Goal: Transaction & Acquisition: Obtain resource

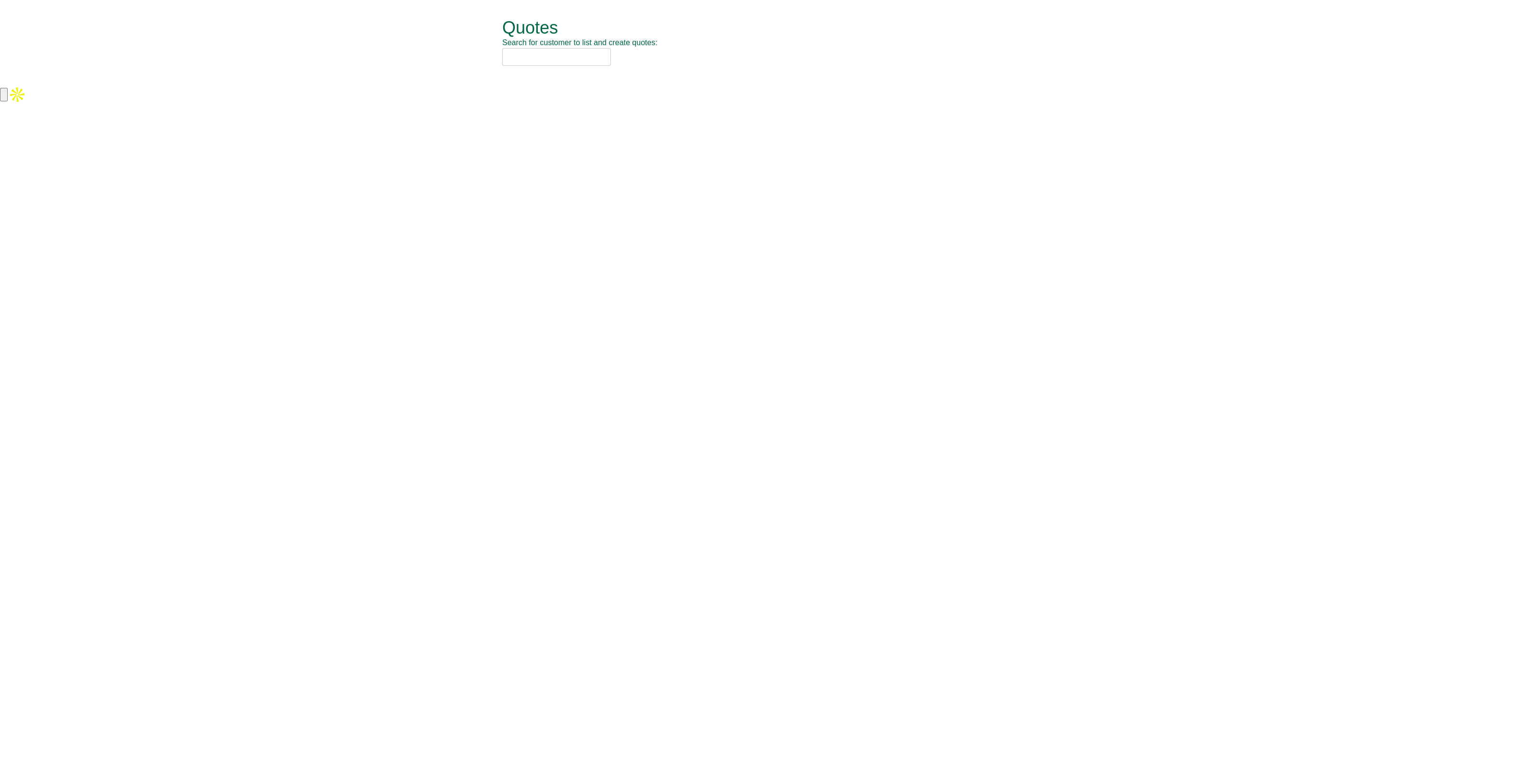
click at [584, 64] on input "text" at bounding box center [556, 57] width 108 height 17
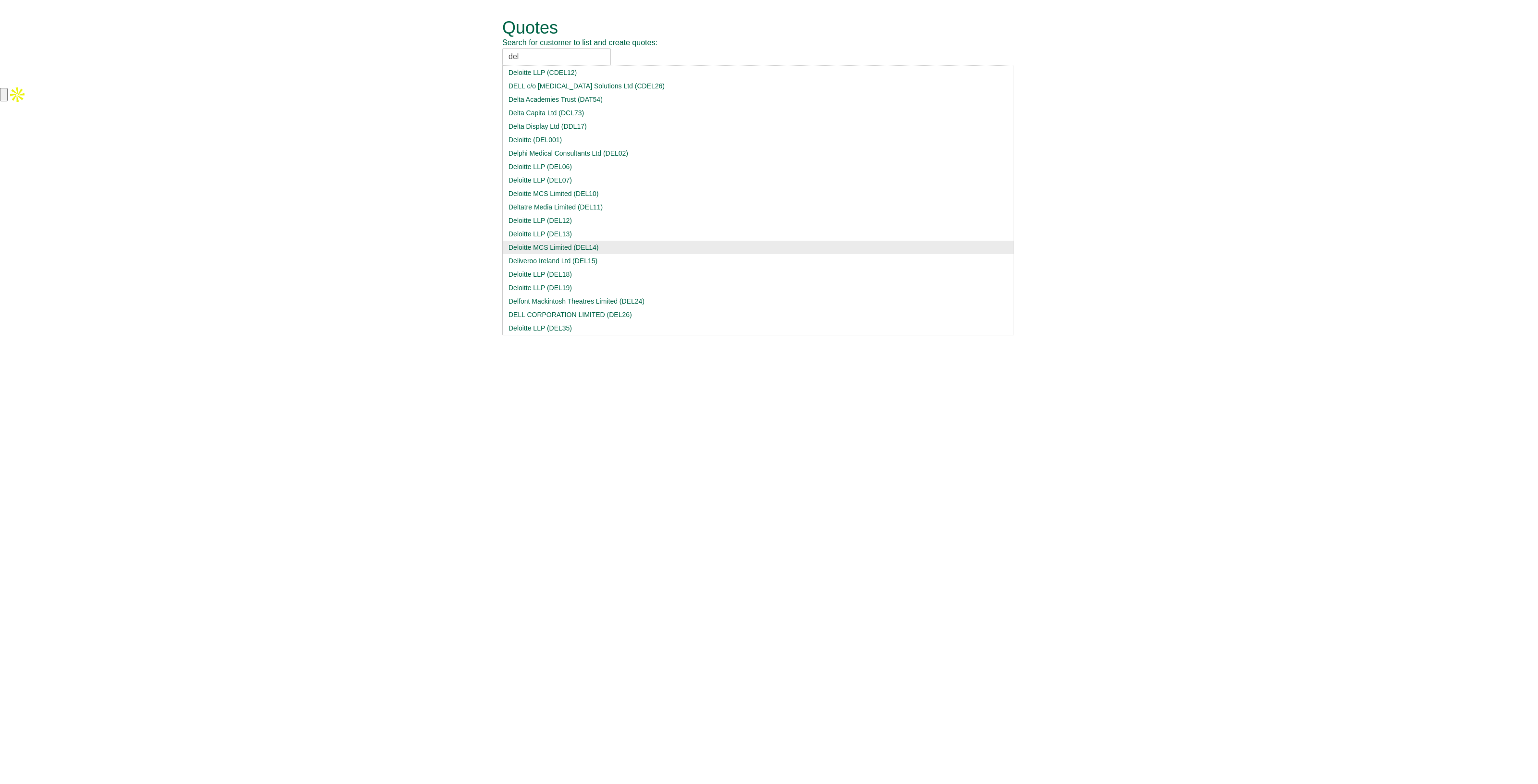
type input "del"
click at [596, 248] on div "Deloitte MCS Limited (DEL14)" at bounding box center [758, 248] width 499 height 9
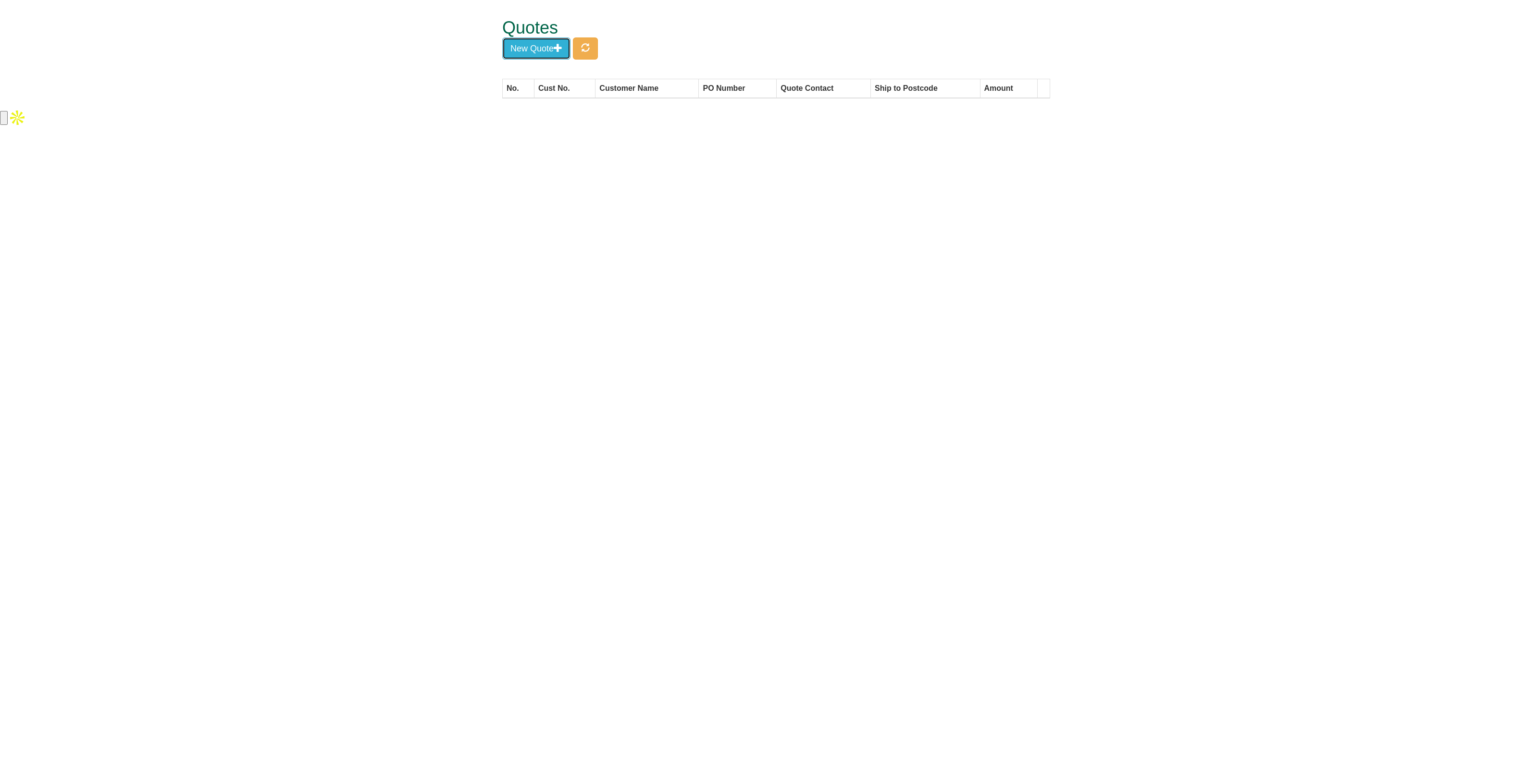
click at [541, 47] on button "New Quote" at bounding box center [537, 48] width 68 height 22
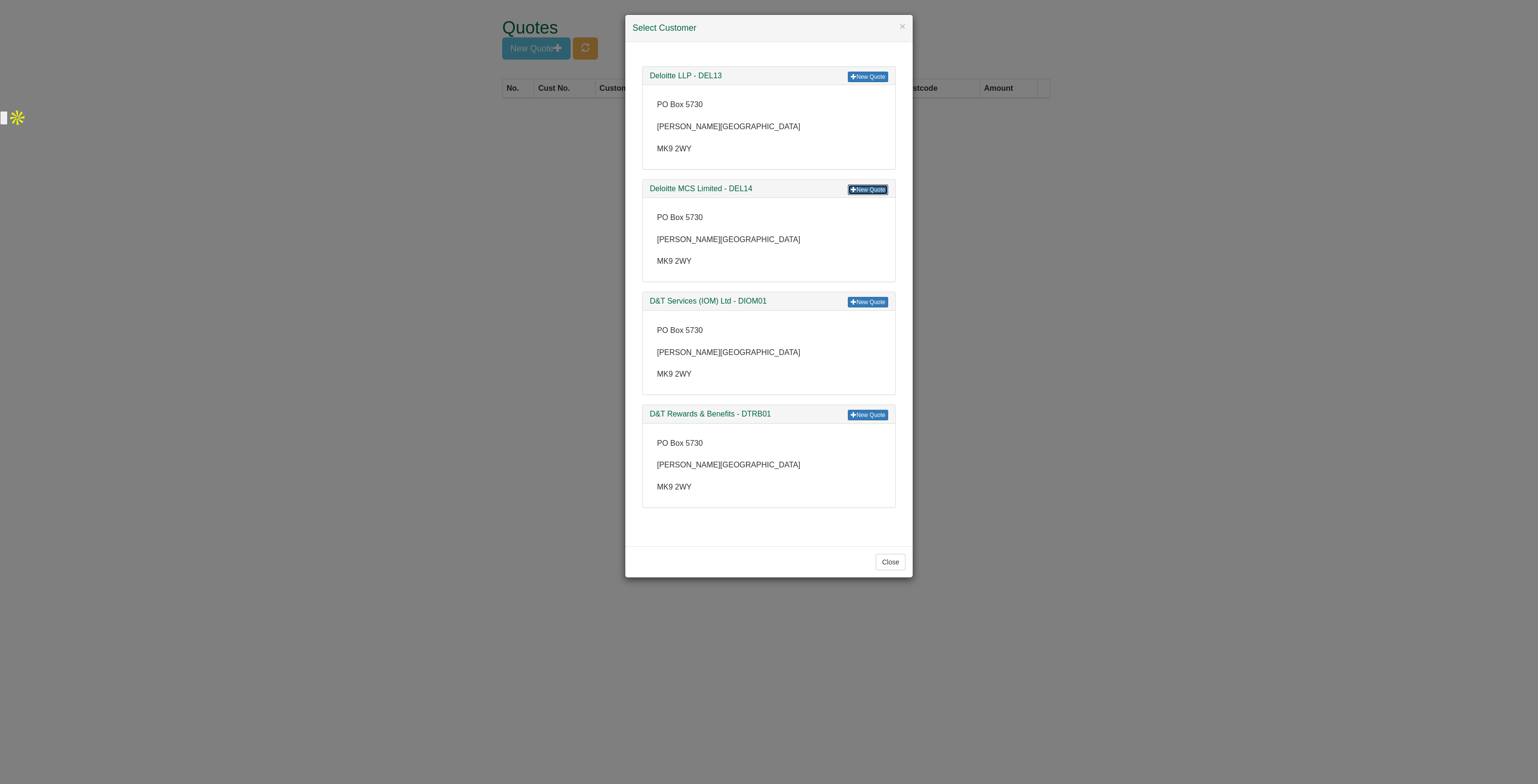
click at [866, 191] on link "New Quote" at bounding box center [868, 189] width 40 height 10
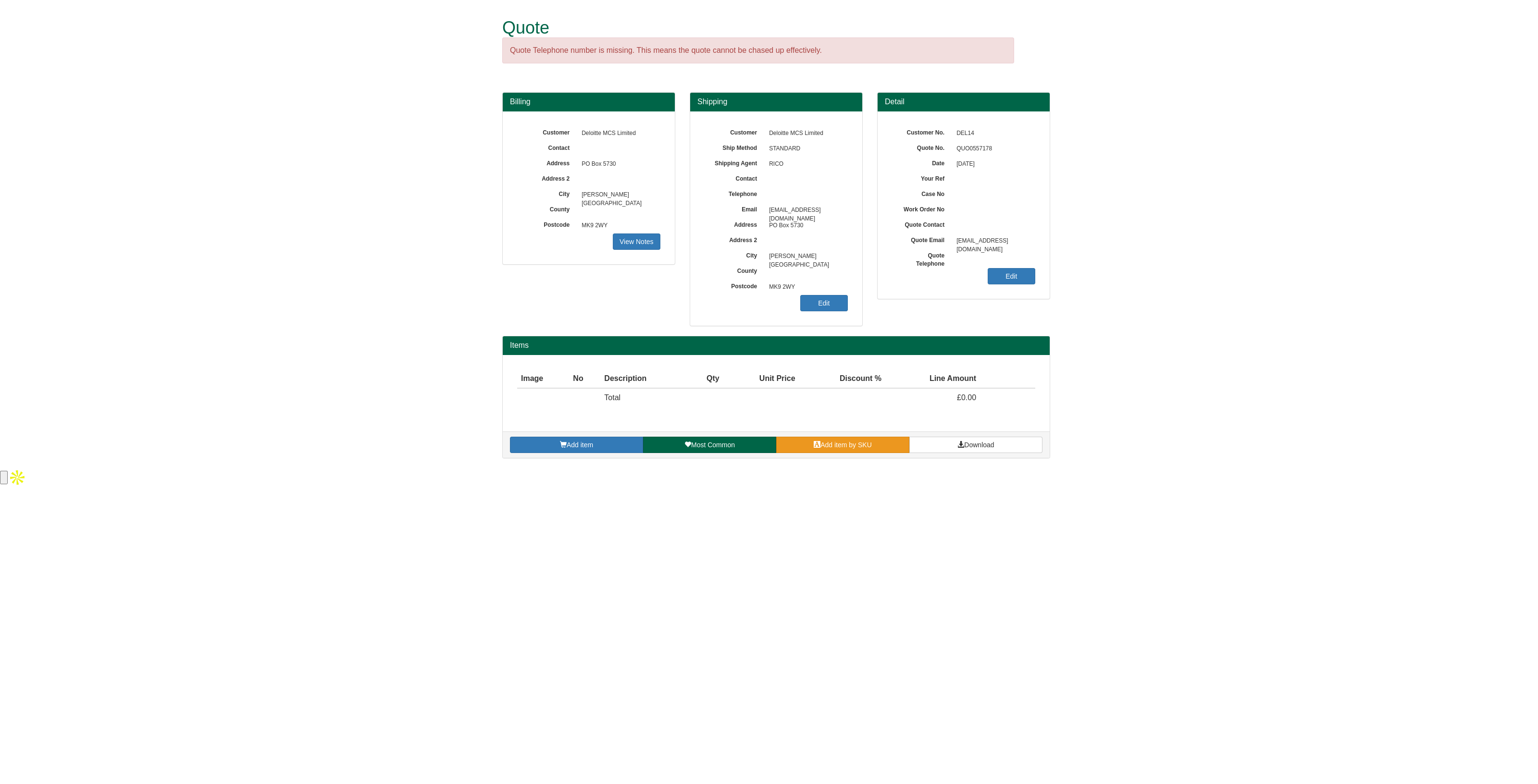
click at [815, 447] on span at bounding box center [817, 445] width 7 height 7
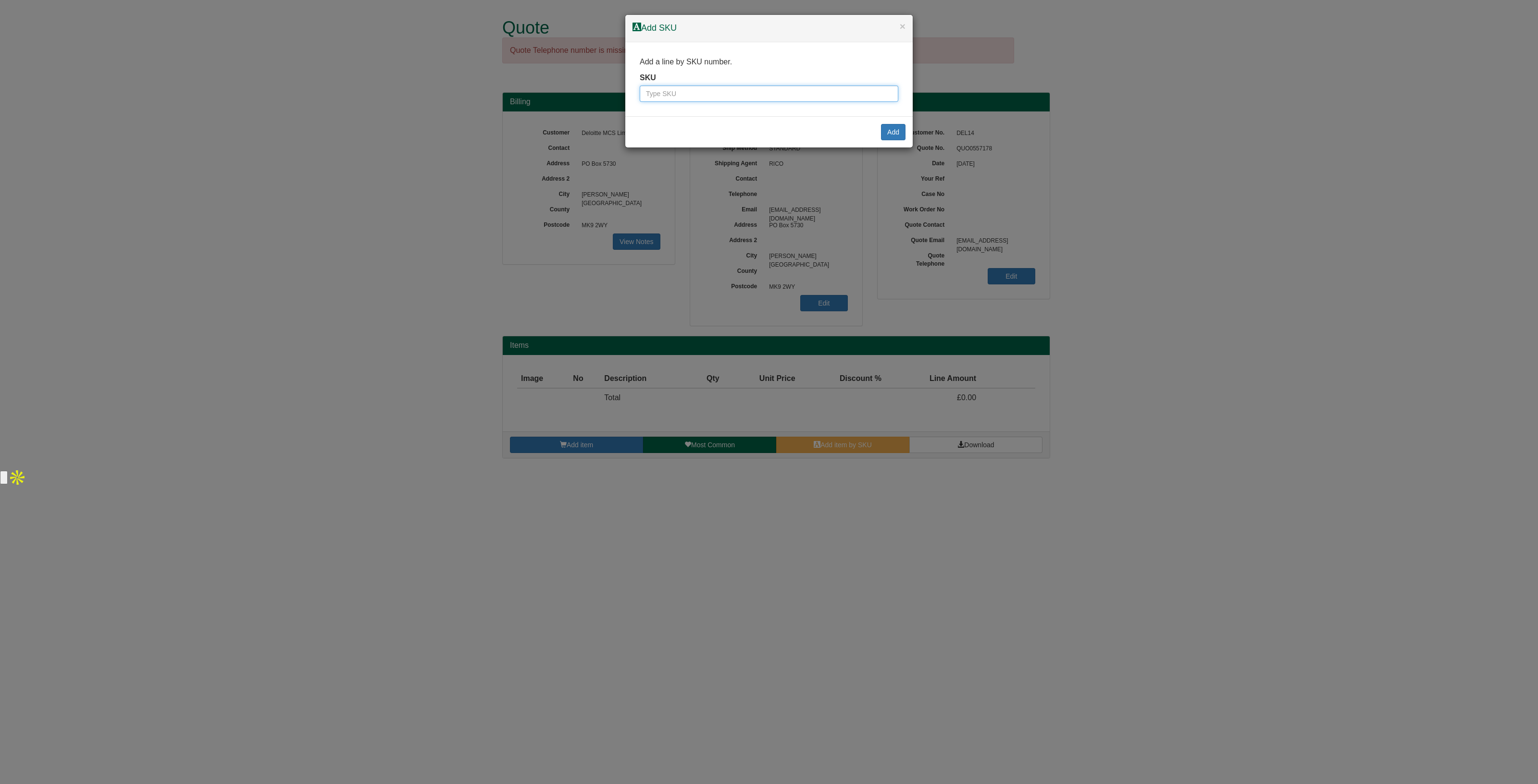
click at [788, 89] on input "text" at bounding box center [769, 93] width 259 height 17
type input "8833003"
click at [892, 131] on button "Add" at bounding box center [893, 132] width 25 height 17
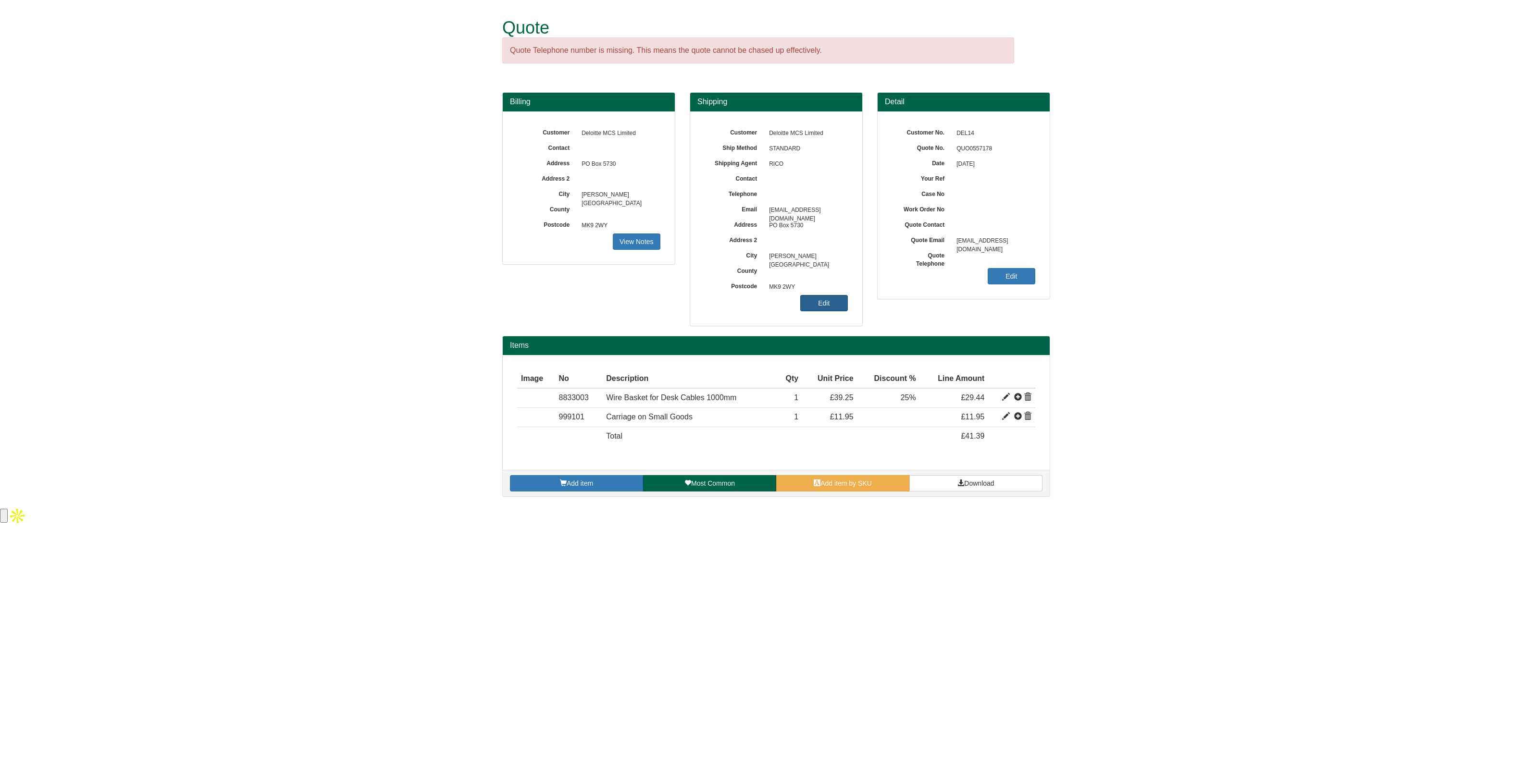
click at [816, 309] on link "Edit" at bounding box center [824, 303] width 47 height 17
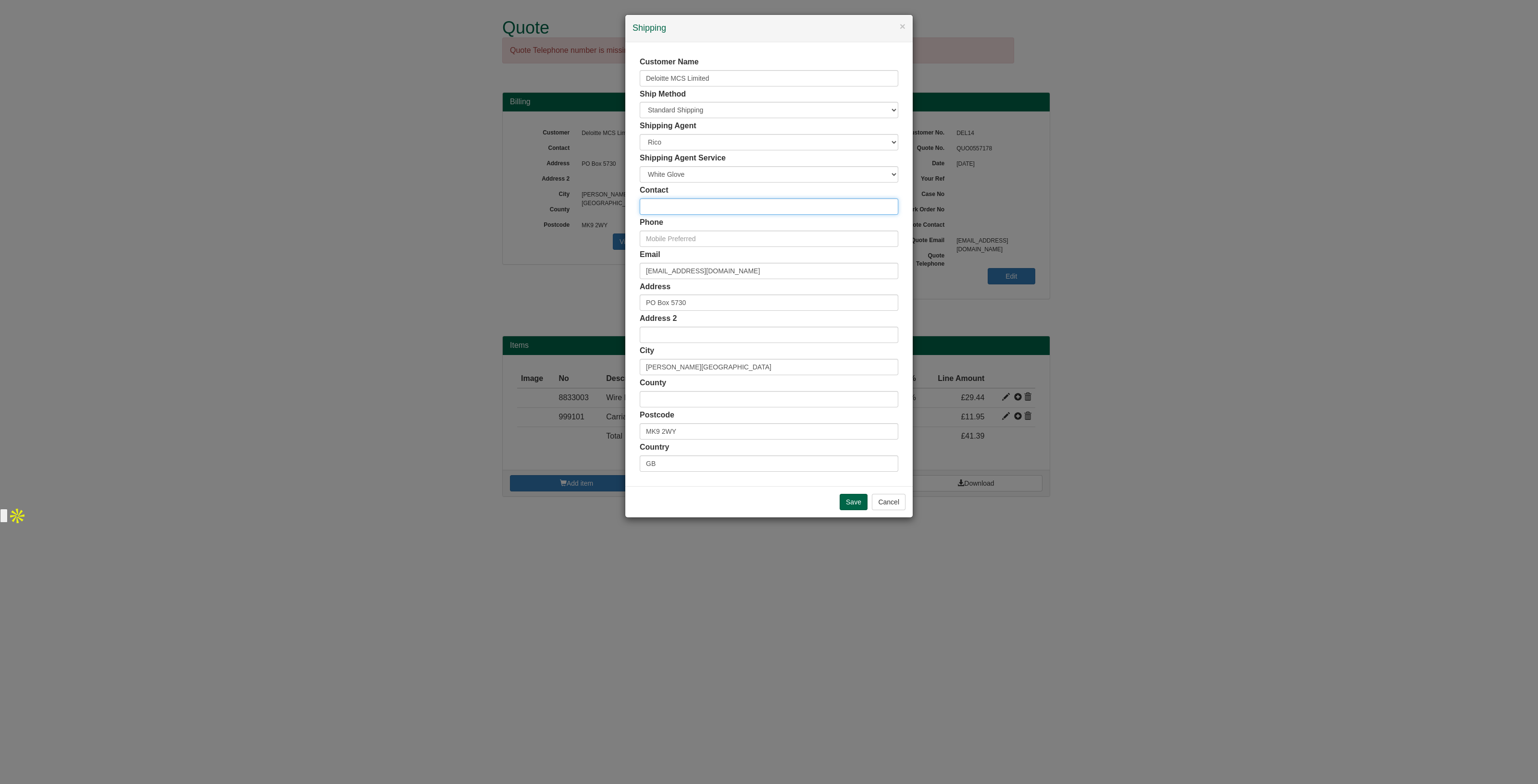
click at [701, 200] on input "text" at bounding box center [769, 206] width 259 height 17
paste input "[PERSON_NAME]"
type input "[PERSON_NAME]"
click at [675, 234] on input "text" at bounding box center [769, 239] width 259 height 17
paste input "020 7007 9640"
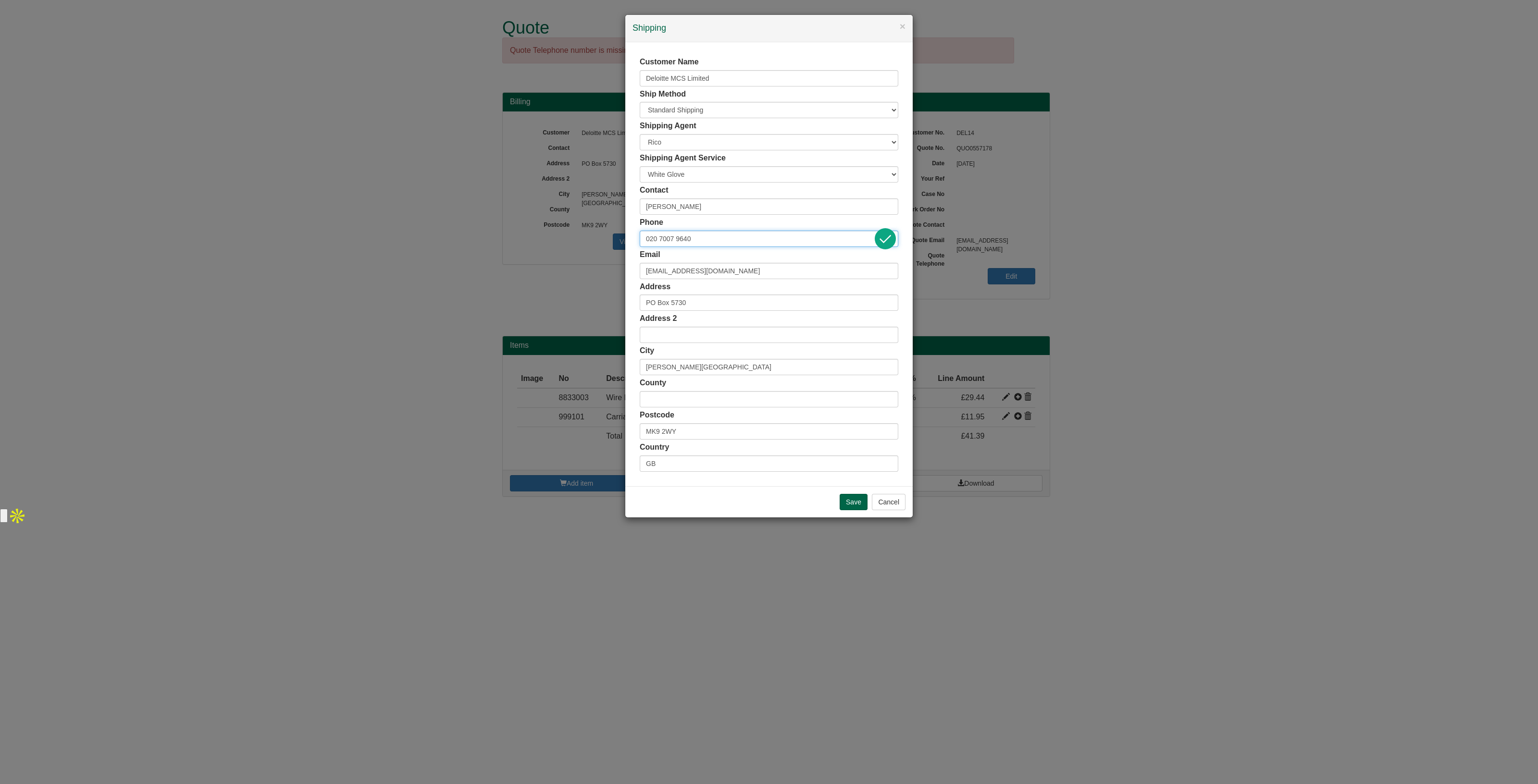
type input "020 7007 9640"
drag, startPoint x: 792, startPoint y: 265, endPoint x: 590, endPoint y: 246, distance: 202.9
click at [590, 246] on div "× Shipping Customer Name Deloitte MCS Limited Ship Method Free of Charge £5 Fla…" at bounding box center [769, 392] width 1538 height 784
paste input "[EMAIL_ADDRESS][DOMAIN_NAME]"
type input "[EMAIL_ADDRESS][DOMAIN_NAME]"
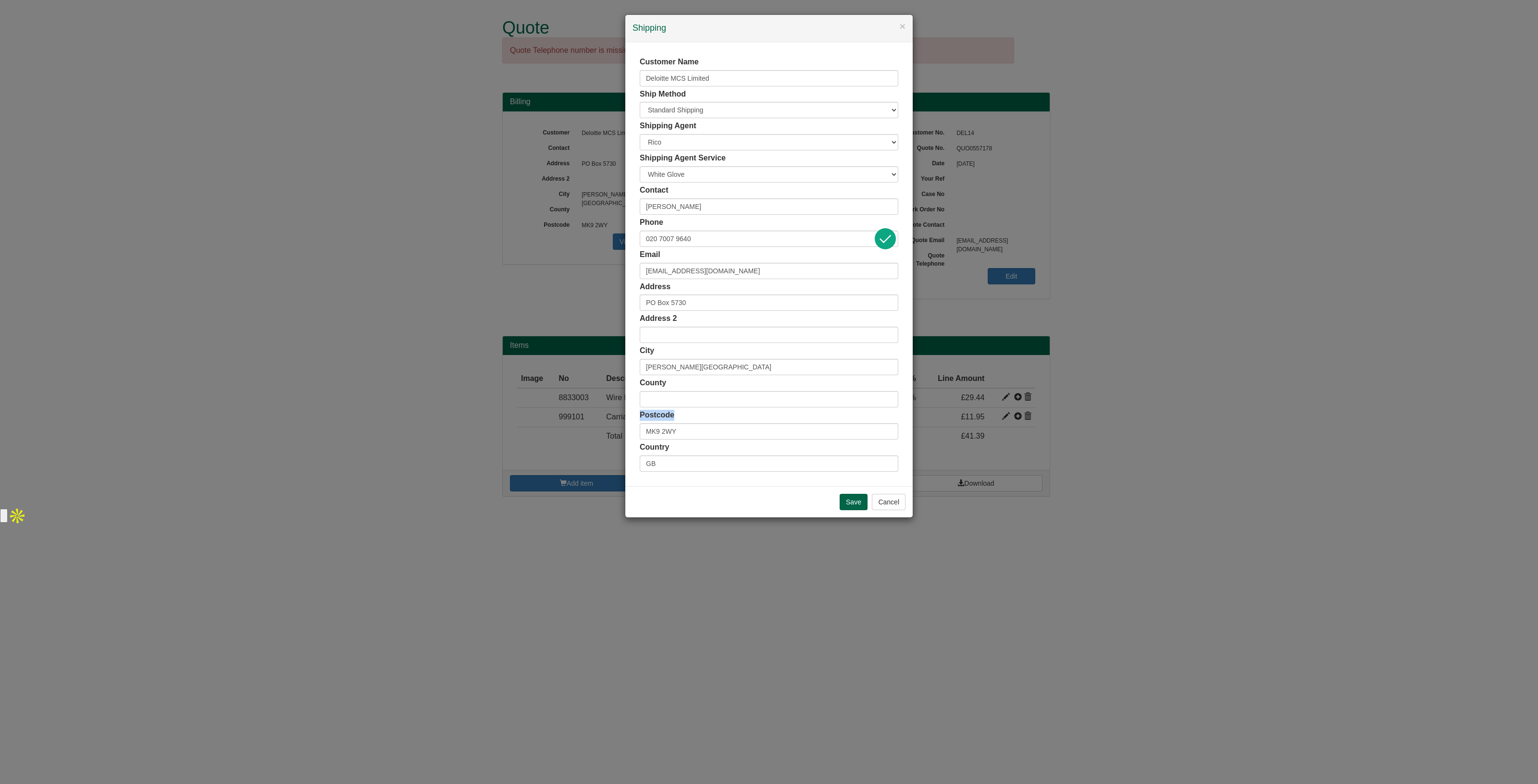
drag, startPoint x: 693, startPoint y: 422, endPoint x: 617, endPoint y: 437, distance: 77.5
click at [617, 437] on div "× Shipping Customer Name Deloitte MCS Limited Ship Method Free of Charge £5 Fla…" at bounding box center [769, 392] width 1538 height 784
drag, startPoint x: 698, startPoint y: 425, endPoint x: 582, endPoint y: 430, distance: 116.1
click at [582, 430] on div "× Shipping Customer Name Deloitte MCS Limited Ship Method Free of Charge £5 Fla…" at bounding box center [769, 392] width 1538 height 784
paste input "KT15 3DT"
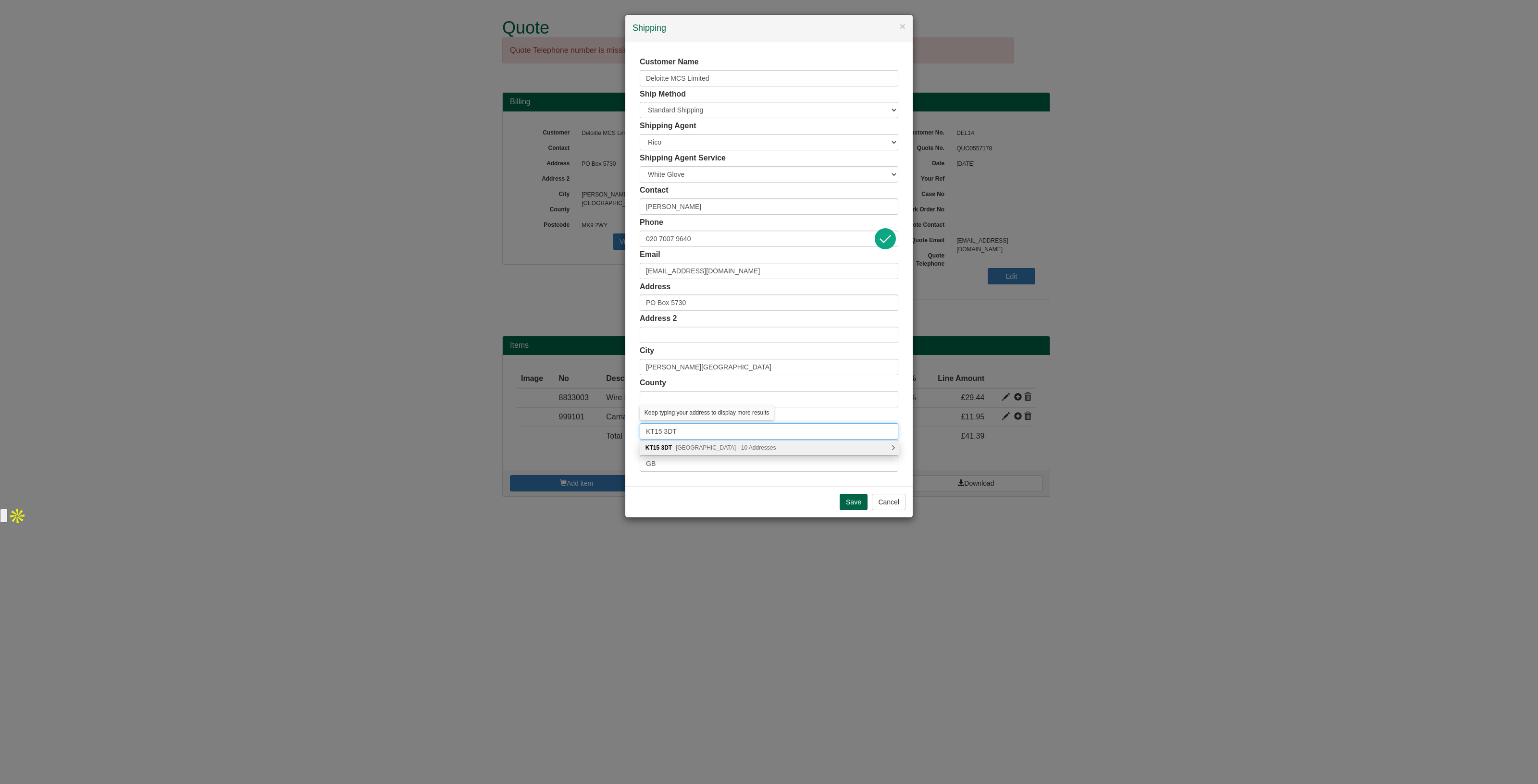
type input "KT15 3DT"
click at [679, 446] on span "Oak End Way, Addlestone - 10 Addresses" at bounding box center [726, 448] width 100 height 7
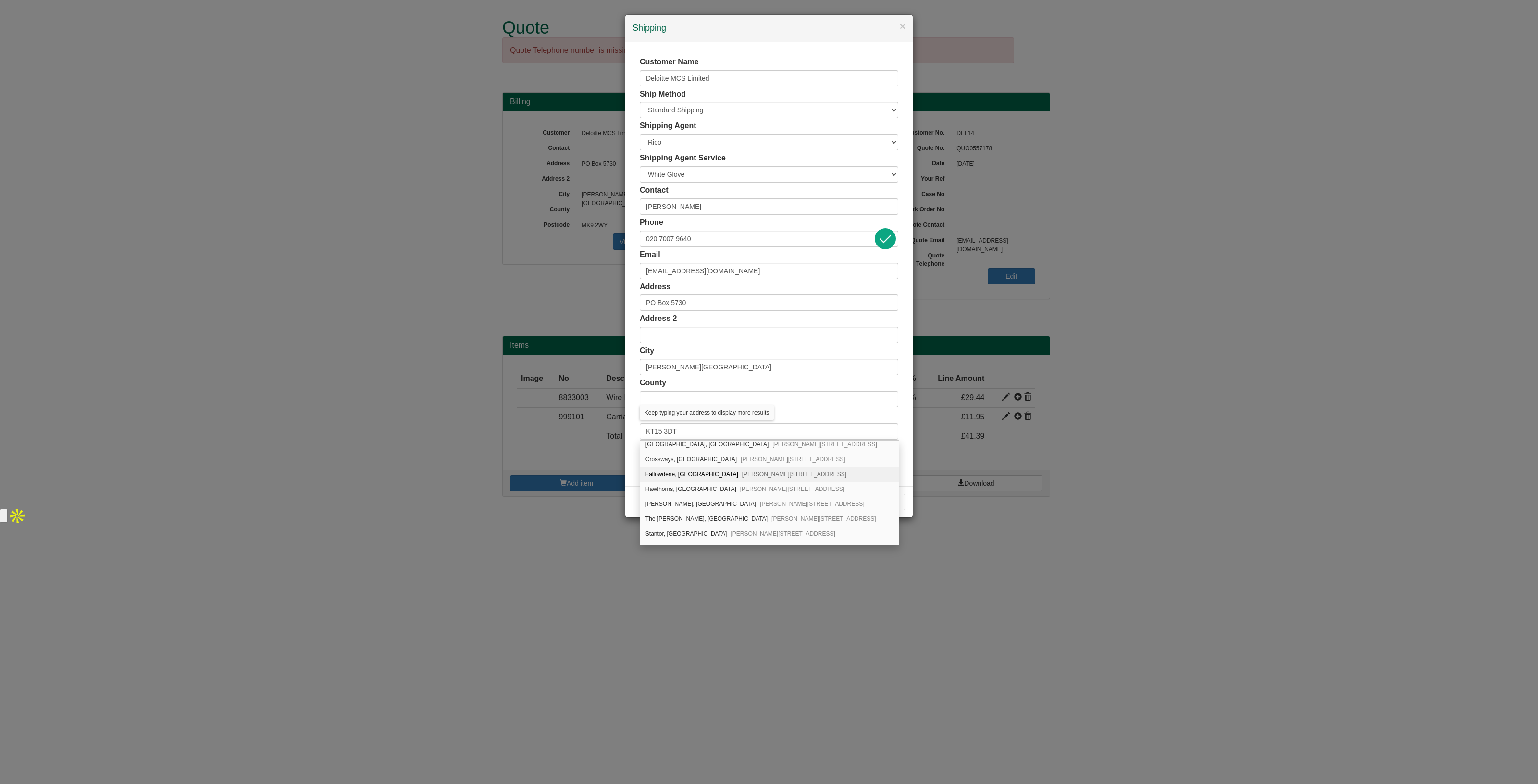
scroll to position [2, 0]
click at [693, 505] on div "Kerry Cottage, Oak End Way Woodham, Addlestone, KT15 3DT" at bounding box center [769, 506] width 259 height 15
type input "[PERSON_NAME], [GEOGRAPHIC_DATA]"
type input "[PERSON_NAME]"
type input "Addlestone"
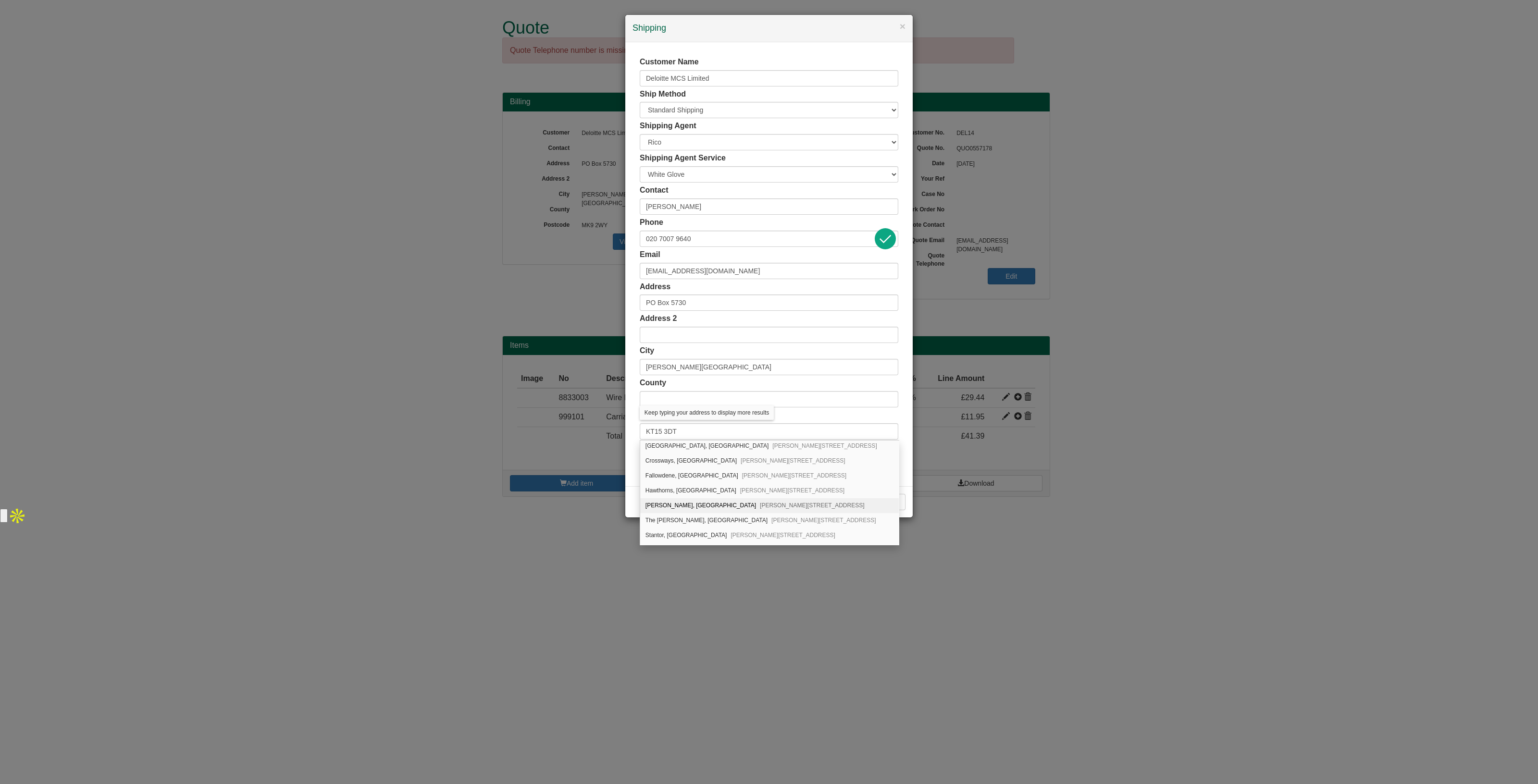
type input "[GEOGRAPHIC_DATA]"
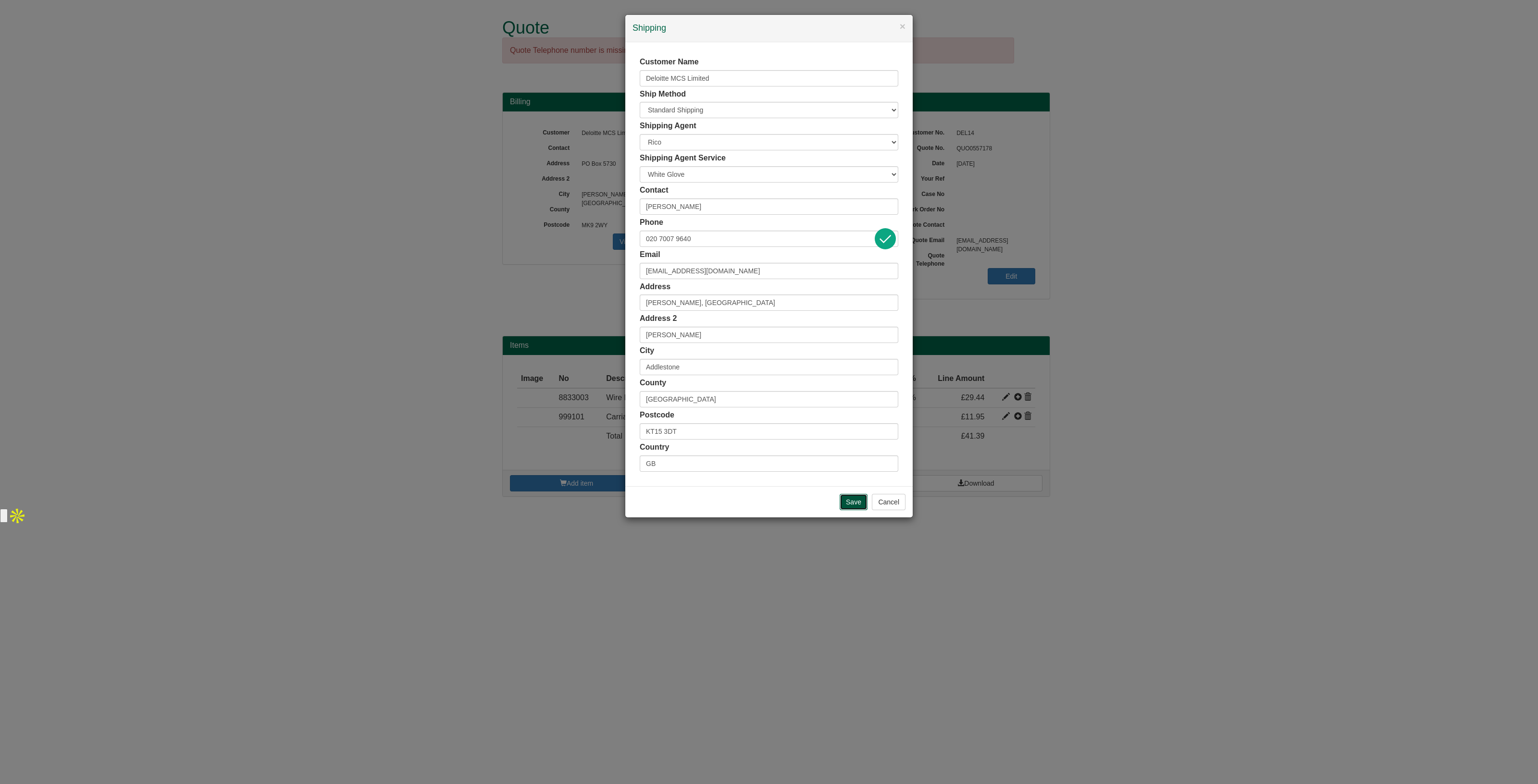
click at [852, 496] on input "Save" at bounding box center [853, 502] width 28 height 17
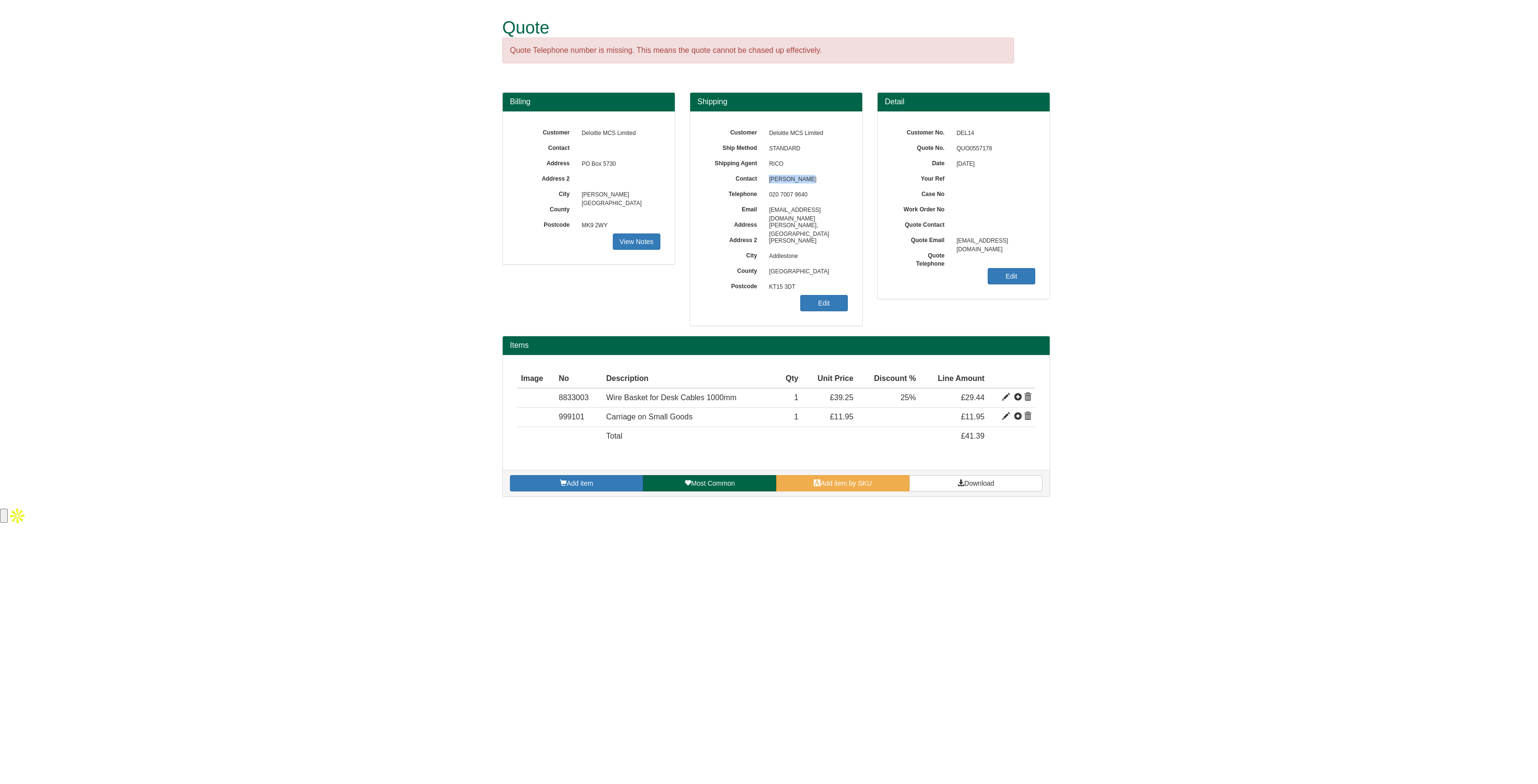
drag, startPoint x: 815, startPoint y: 180, endPoint x: 769, endPoint y: 180, distance: 46.0
click at [769, 180] on span "[PERSON_NAME]" at bounding box center [807, 179] width 84 height 15
copy span "[PERSON_NAME]"
click at [1011, 275] on link "Edit" at bounding box center [1012, 276] width 47 height 17
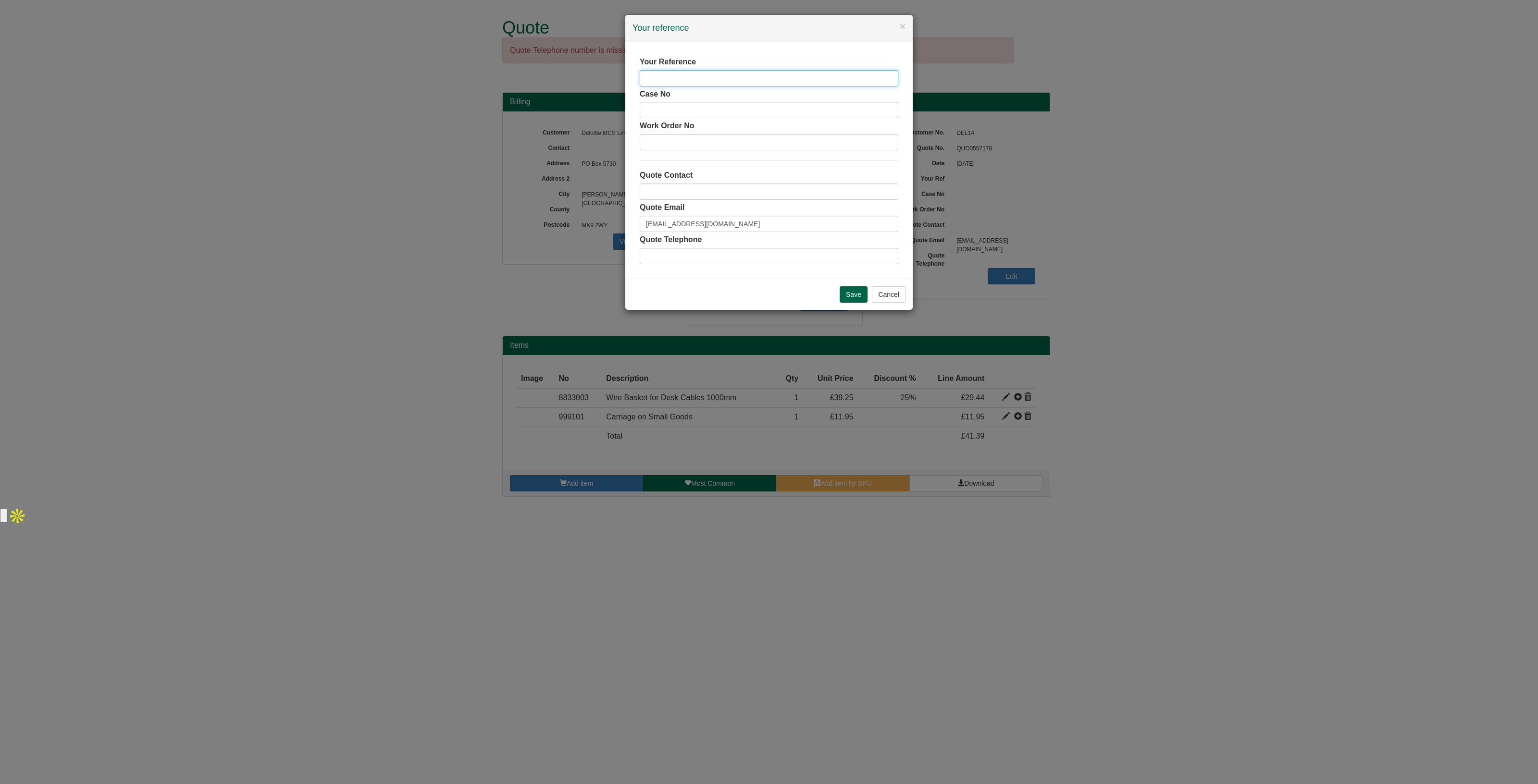
click at [660, 76] on input "text" at bounding box center [769, 78] width 259 height 17
paste input "[PERSON_NAME]"
type input "Alex Cummins wire basket"
drag, startPoint x: 780, startPoint y: 219, endPoint x: 488, endPoint y: 218, distance: 292.0
click at [488, 218] on div "× Your reference Your Reference Alex Cummins wire basket Case No Work Order No …" at bounding box center [769, 392] width 1538 height 784
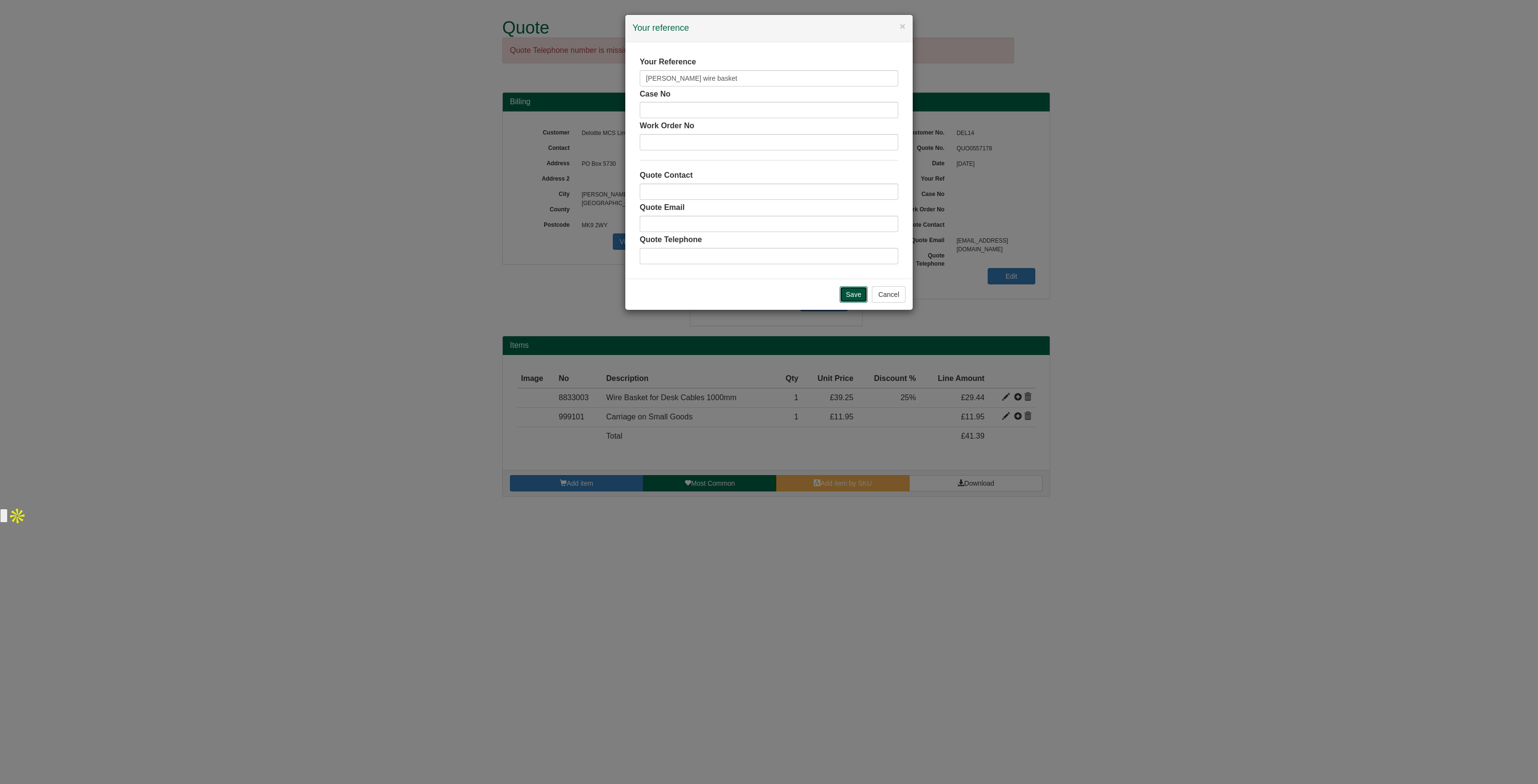
click at [852, 294] on input "Save" at bounding box center [853, 294] width 28 height 17
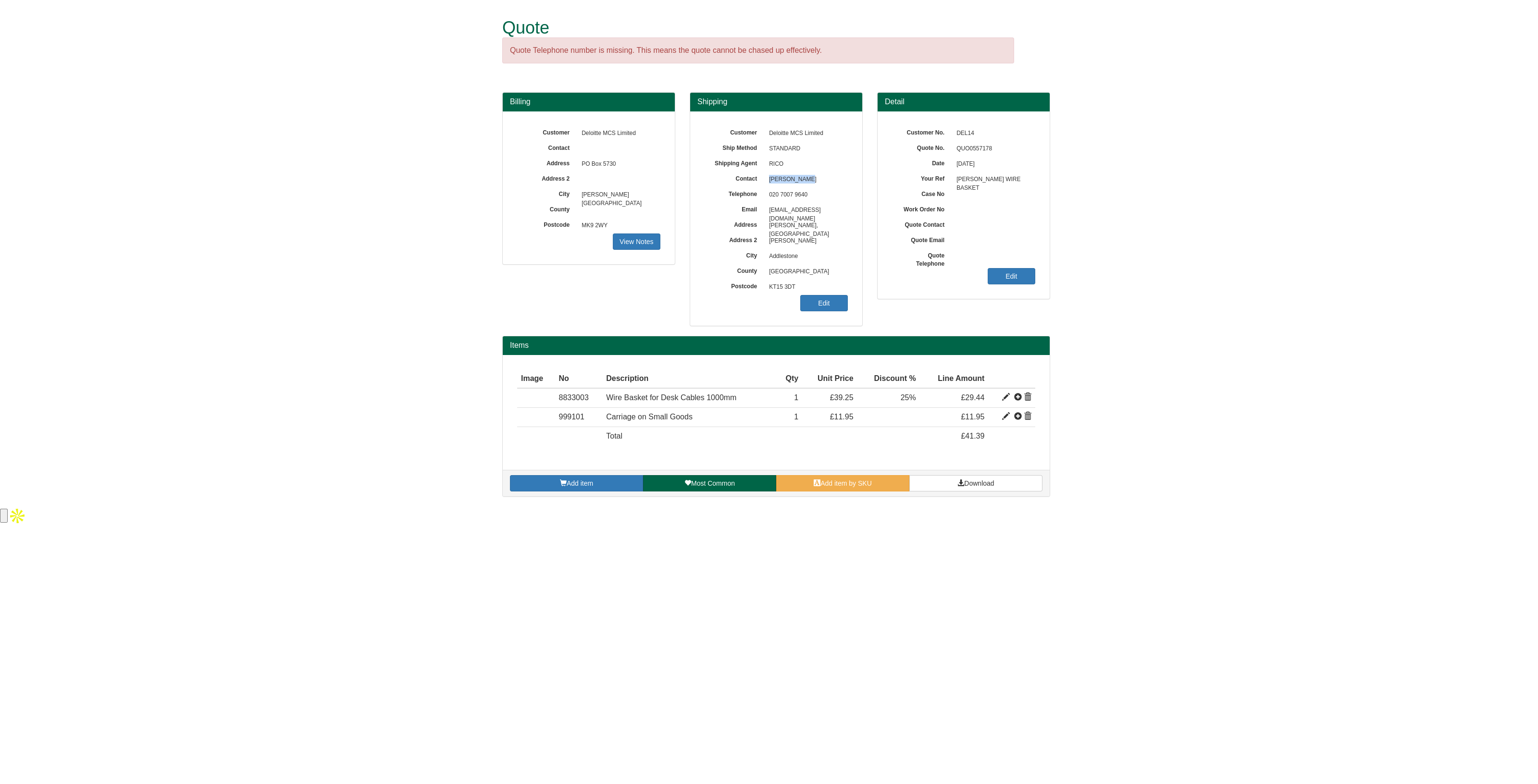
drag, startPoint x: 812, startPoint y: 176, endPoint x: 771, endPoint y: 185, distance: 42.0
click at [771, 185] on span "[PERSON_NAME]" at bounding box center [807, 179] width 84 height 15
copy span "[PERSON_NAME]"
click at [978, 487] on link "Download" at bounding box center [976, 483] width 133 height 17
